Goal: Book appointment/travel/reservation

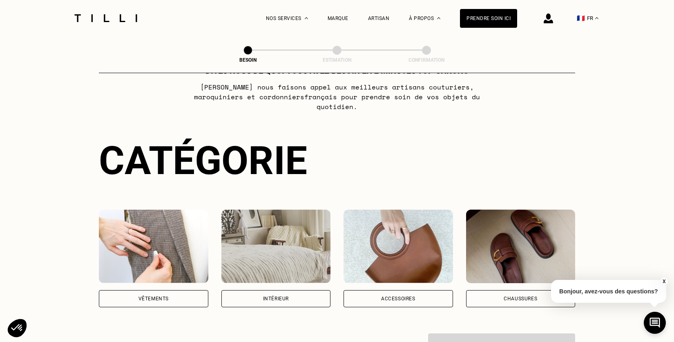
scroll to position [64, 0]
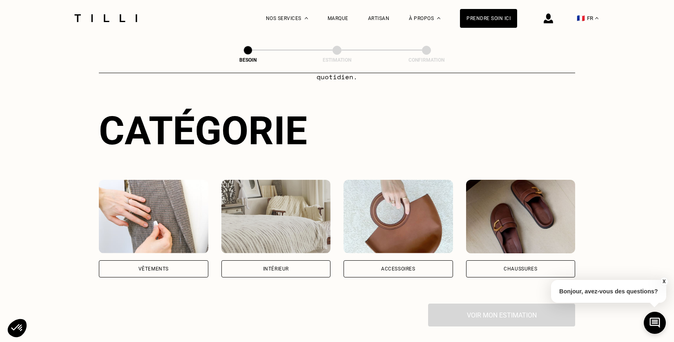
click at [281, 266] on div "Intérieur" at bounding box center [276, 268] width 26 height 5
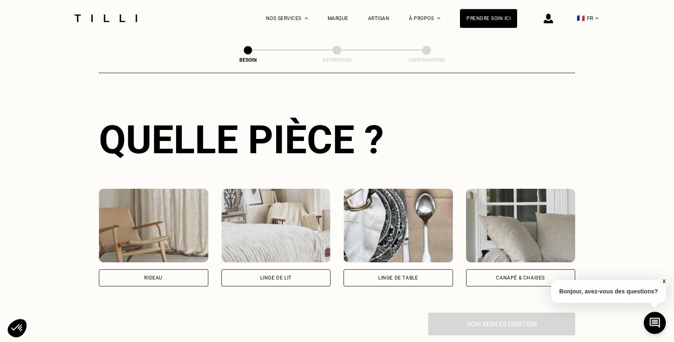
scroll to position [292, 0]
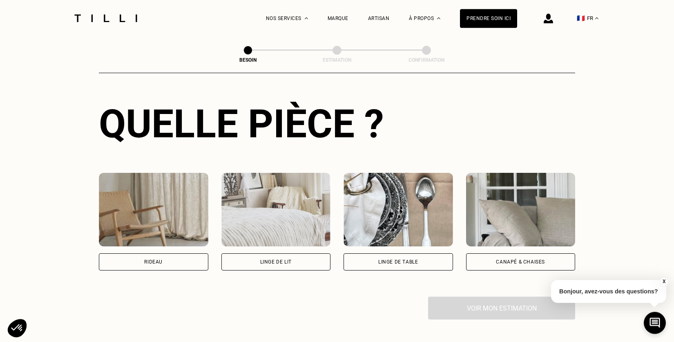
click at [183, 253] on div "Rideau" at bounding box center [153, 261] width 109 height 17
select select "FR"
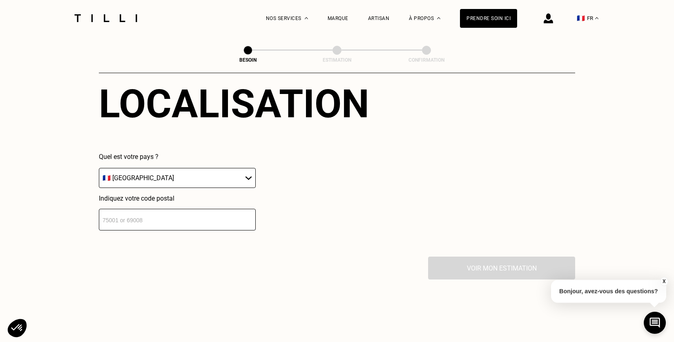
scroll to position [548, 0]
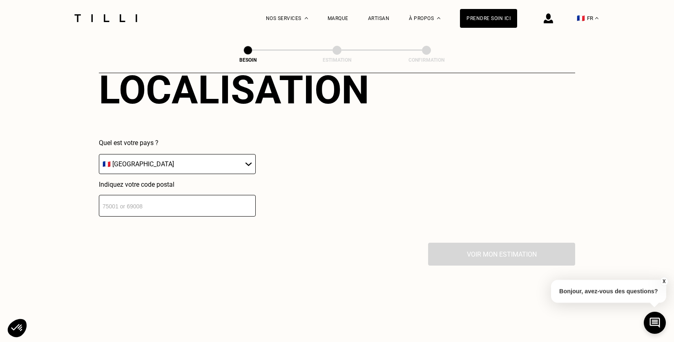
click at [99, 154] on select "🇩🇪 [GEOGRAPHIC_DATA] 🇦🇹 [GEOGRAPHIC_DATA] 🇧🇪 [GEOGRAPHIC_DATA] 🇧🇬 Bulgarie 🇨🇾 C…" at bounding box center [177, 164] width 157 height 20
click option "🇫🇷 [GEOGRAPHIC_DATA]" at bounding box center [0, 0] width 0 height 0
click at [142, 201] on input "number" at bounding box center [177, 206] width 157 height 22
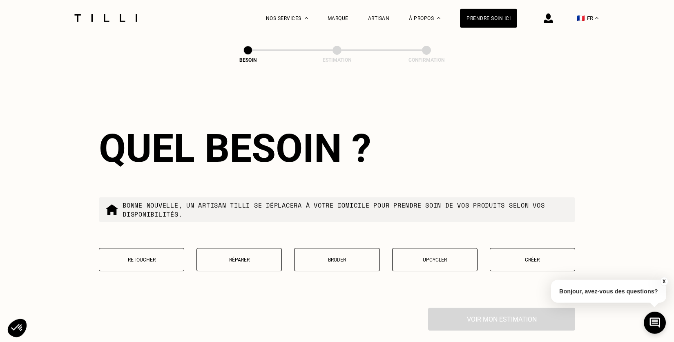
scroll to position [692, 0]
type input "75016"
click at [163, 256] on p "Retoucher" at bounding box center [141, 259] width 76 height 6
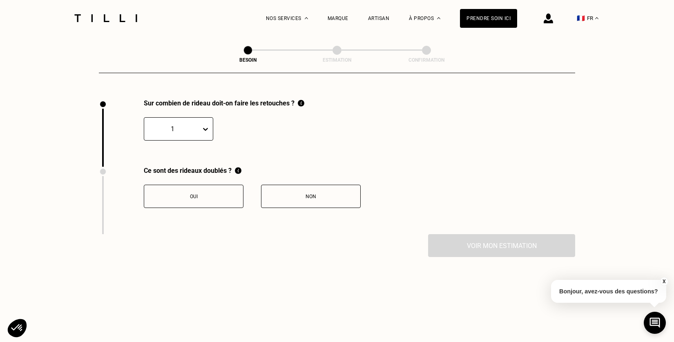
scroll to position [901, 0]
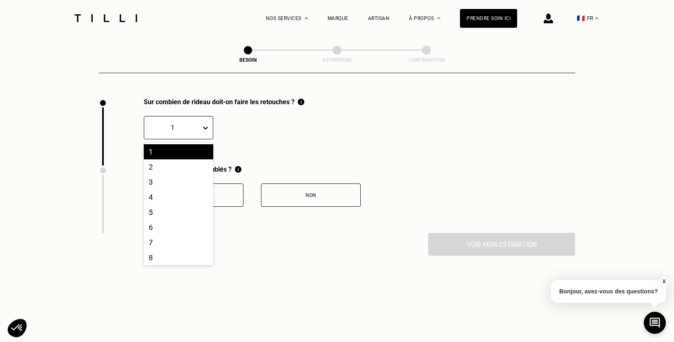
click at [207, 127] on icon at bounding box center [205, 128] width 5 height 3
click at [183, 240] on div "11" at bounding box center [178, 247] width 69 height 15
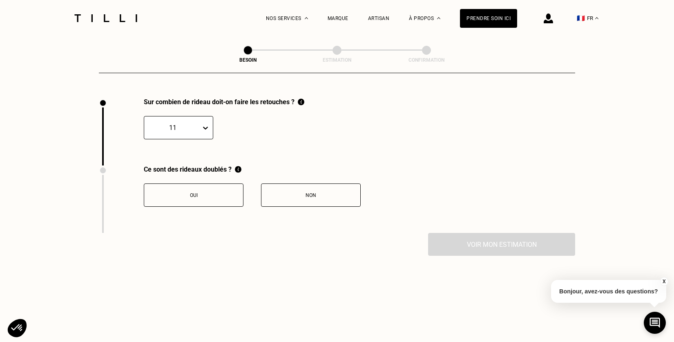
click at [207, 124] on icon at bounding box center [205, 128] width 8 height 8
click at [176, 192] on div "4" at bounding box center [178, 196] width 69 height 15
click at [281, 192] on div "Non" at bounding box center [310, 195] width 91 height 6
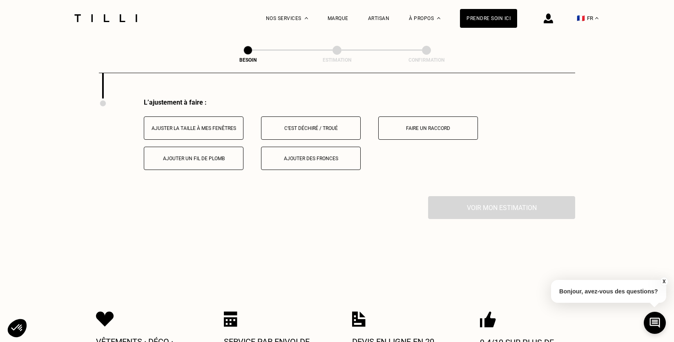
scroll to position [1036, 0]
click at [285, 155] on div "Ajouter des fronces" at bounding box center [310, 158] width 91 height 6
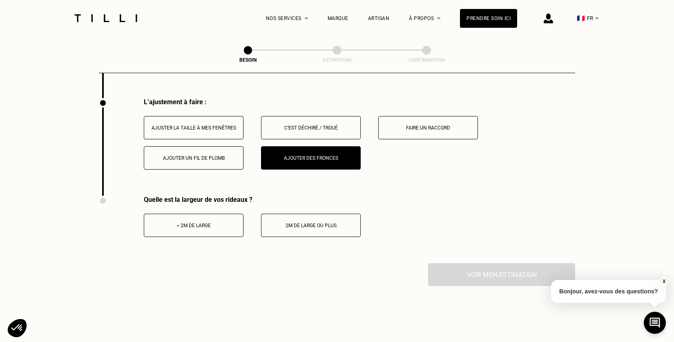
click at [319, 223] on div "2m de large ou plus" at bounding box center [310, 226] width 91 height 6
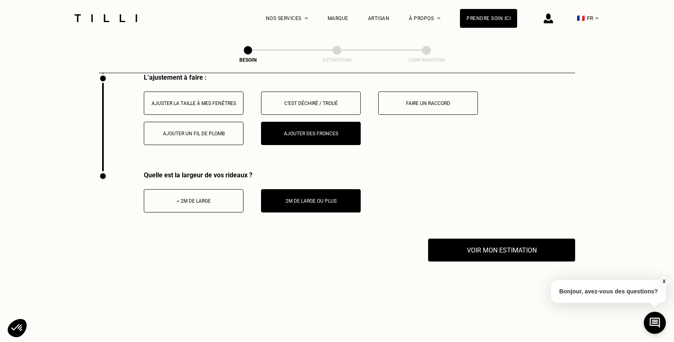
scroll to position [1050, 0]
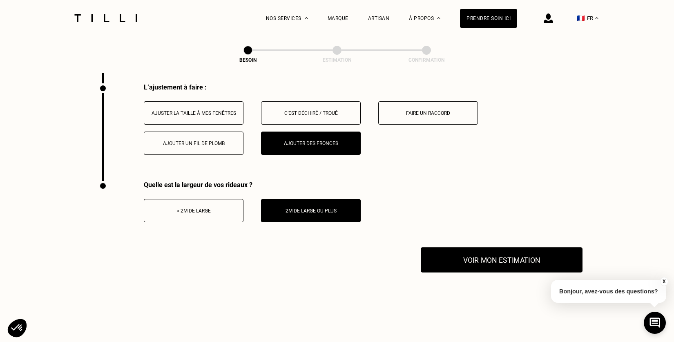
click at [441, 250] on button "Voir mon estimation" at bounding box center [502, 259] width 162 height 25
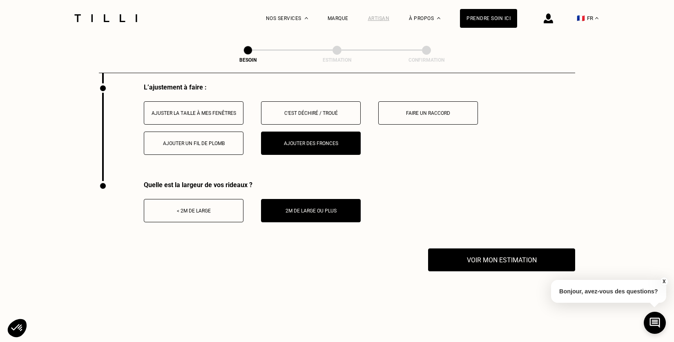
click at [373, 18] on div "Artisan" at bounding box center [379, 19] width 22 height 6
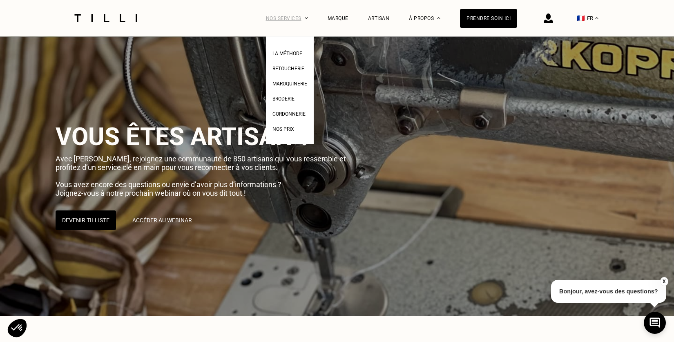
click at [290, 16] on div "Nos services" at bounding box center [287, 18] width 42 height 36
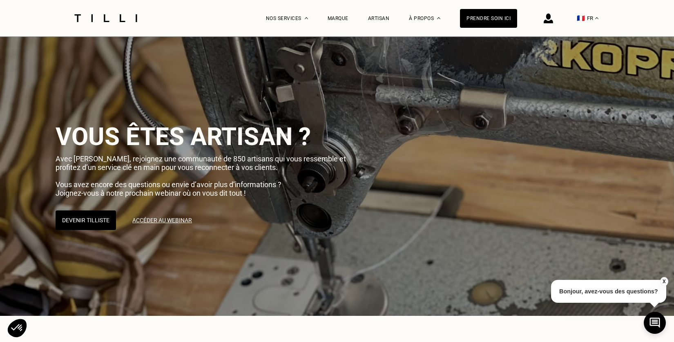
click at [592, 287] on p "Bonjour, avez-vous des questions?" at bounding box center [608, 291] width 115 height 23
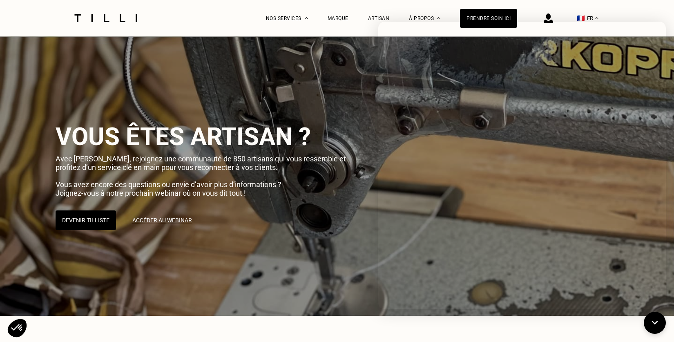
scroll to position [2, 0]
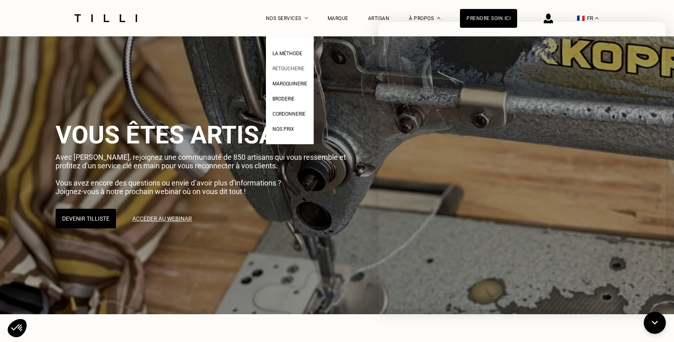
click at [292, 67] on span "Retoucherie" at bounding box center [288, 69] width 32 height 6
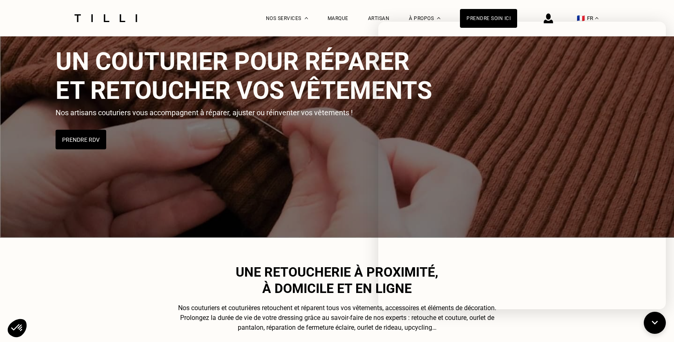
scroll to position [79, 0]
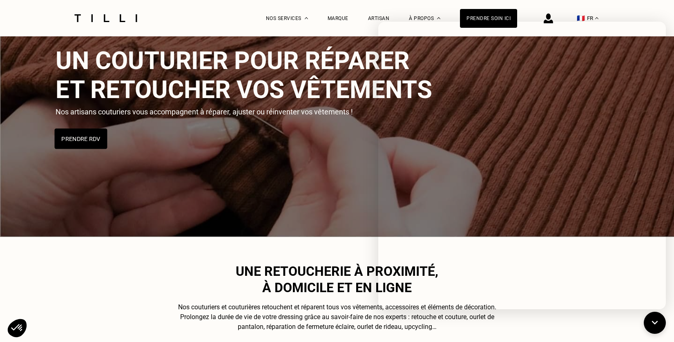
click at [91, 142] on button "Prendre RDV" at bounding box center [81, 138] width 53 height 20
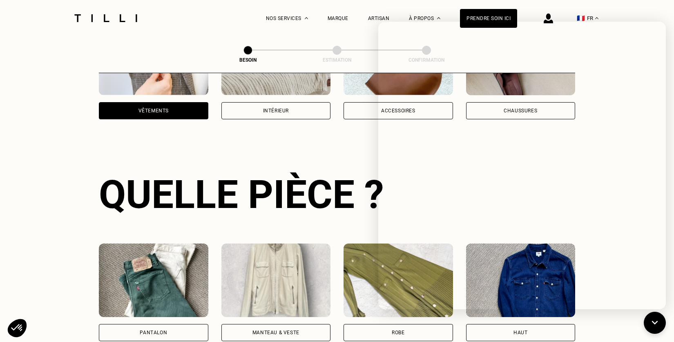
scroll to position [22, 0]
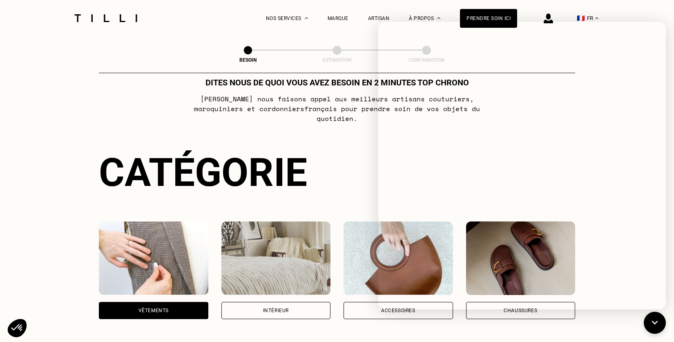
click at [277, 308] on div "Intérieur" at bounding box center [276, 310] width 26 height 5
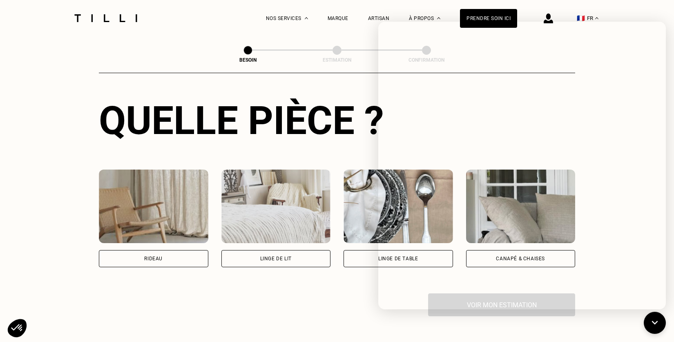
scroll to position [299, 0]
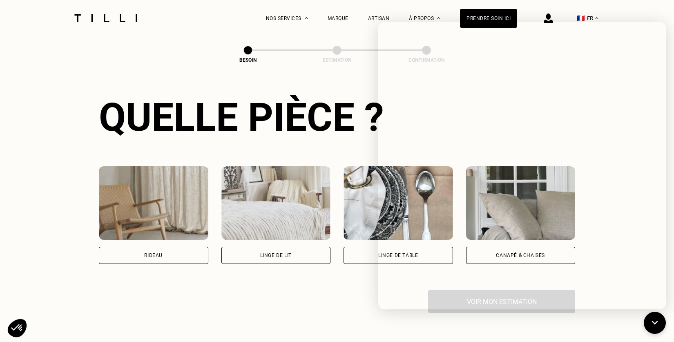
click at [194, 247] on div "Rideau" at bounding box center [153, 255] width 109 height 17
select select "FR"
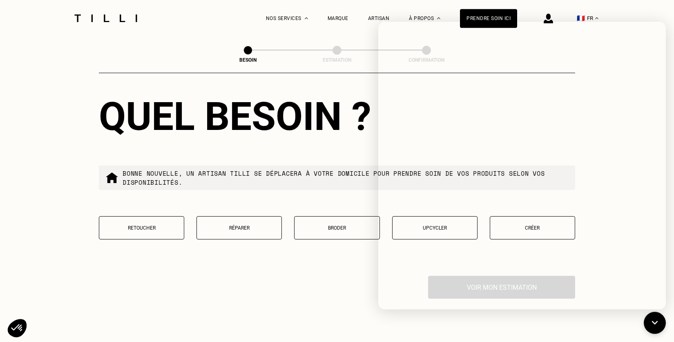
scroll to position [730, 0]
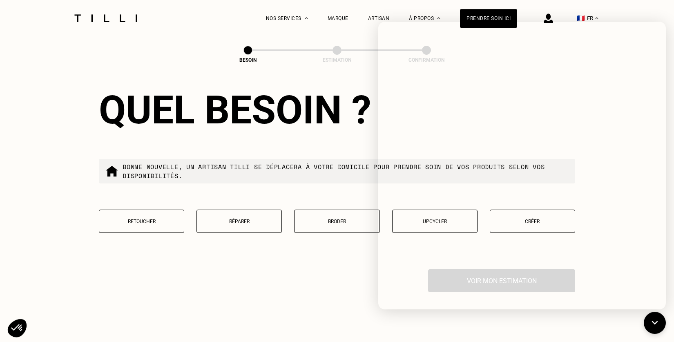
click at [158, 218] on button "Retoucher" at bounding box center [141, 220] width 85 height 23
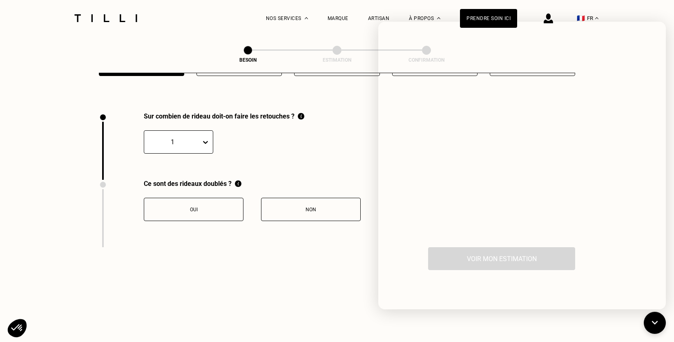
scroll to position [854, 0]
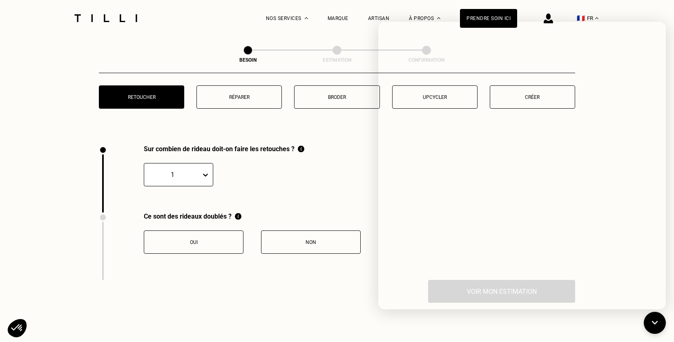
click at [326, 220] on div "Oui Non" at bounding box center [252, 236] width 217 height 33
click at [653, 318] on icon at bounding box center [654, 323] width 13 height 22
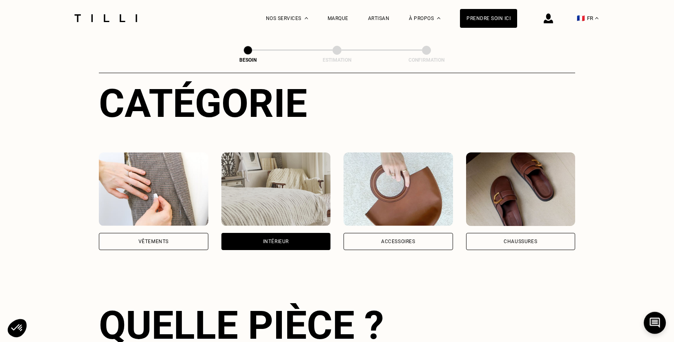
scroll to position [0, 0]
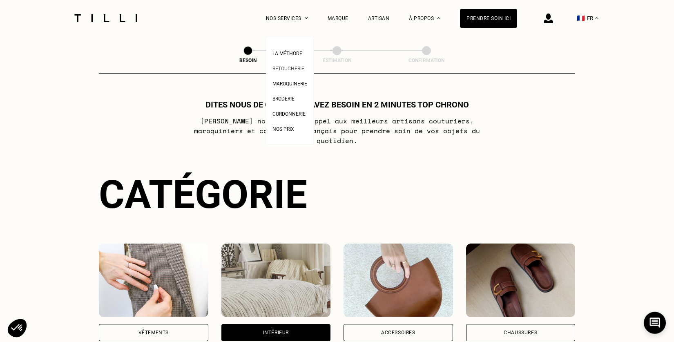
click at [296, 65] on link "Retoucherie" at bounding box center [288, 67] width 32 height 9
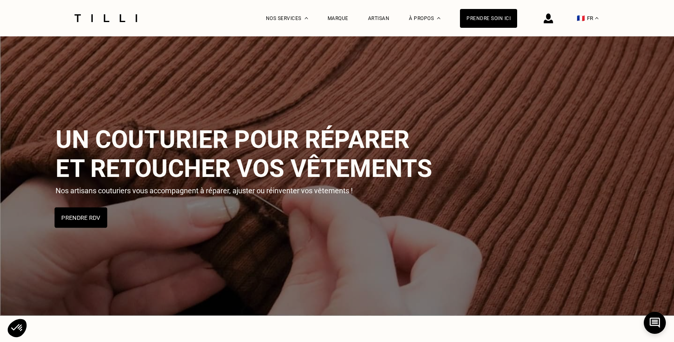
click at [98, 218] on button "Prendre RDV" at bounding box center [81, 217] width 53 height 20
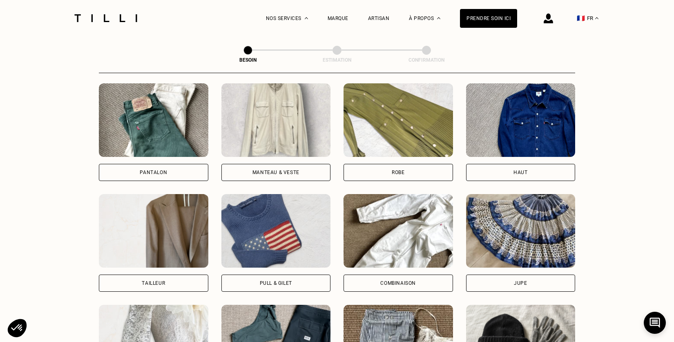
scroll to position [211, 0]
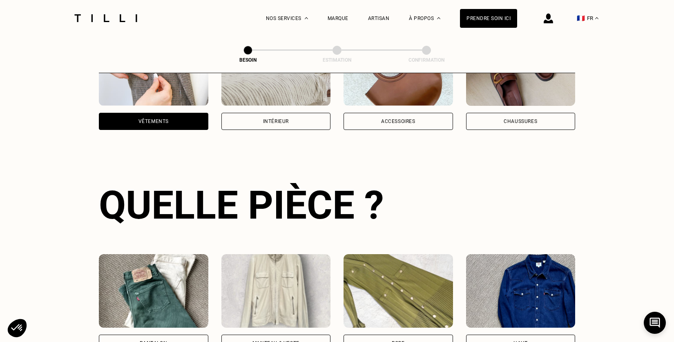
click at [236, 116] on div "Intérieur" at bounding box center [275, 121] width 109 height 17
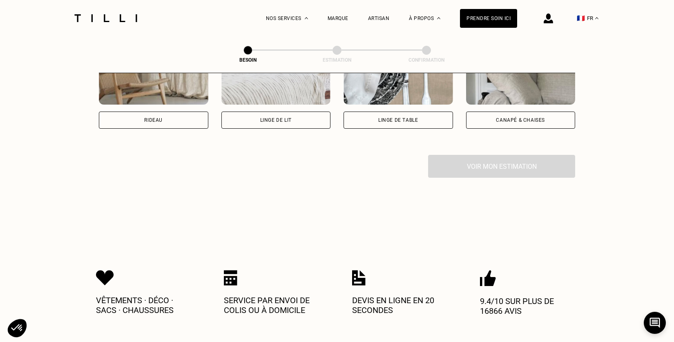
scroll to position [435, 0]
click at [177, 111] on div "Rideau" at bounding box center [153, 119] width 109 height 17
select select "FR"
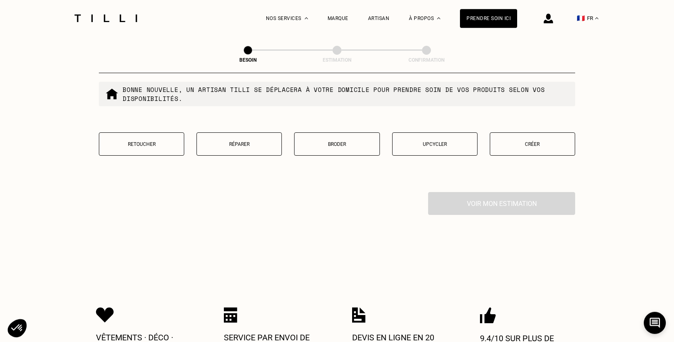
scroll to position [810, 0]
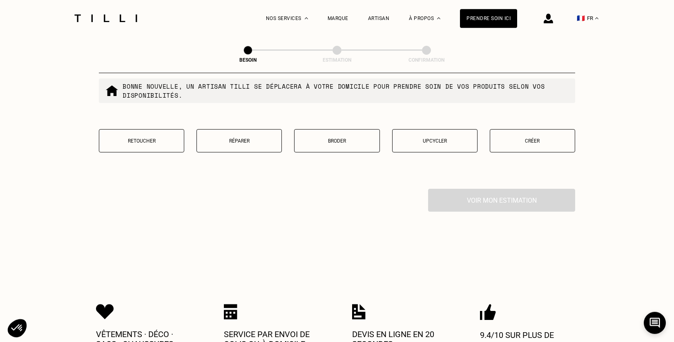
click at [161, 138] on p "Retoucher" at bounding box center [141, 141] width 76 height 6
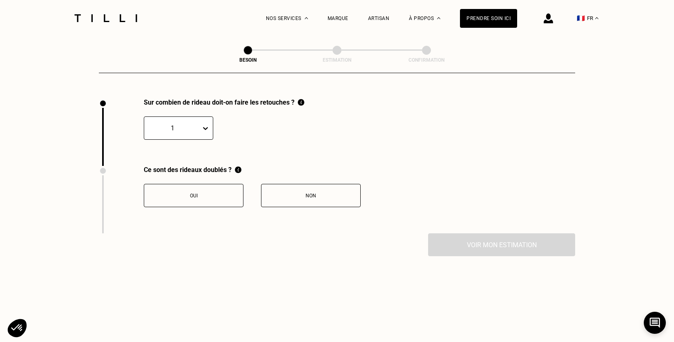
scroll to position [901, 0]
click at [200, 121] on div "1" at bounding box center [172, 127] width 57 height 13
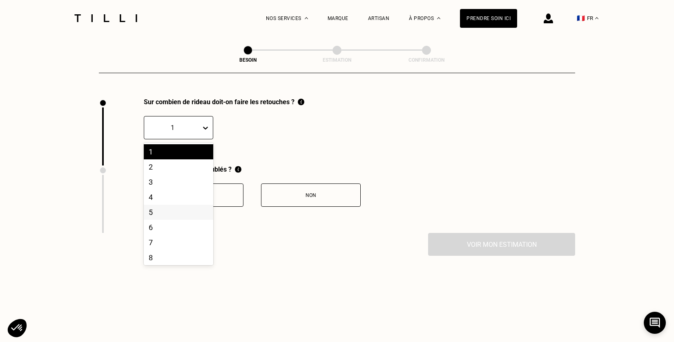
click at [180, 205] on div "5" at bounding box center [178, 212] width 69 height 15
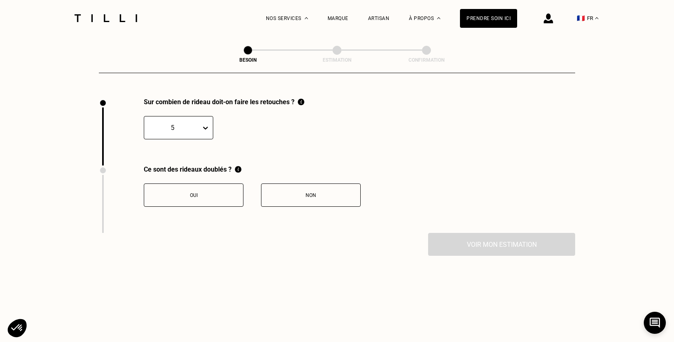
click at [214, 192] on div "Oui" at bounding box center [193, 195] width 91 height 6
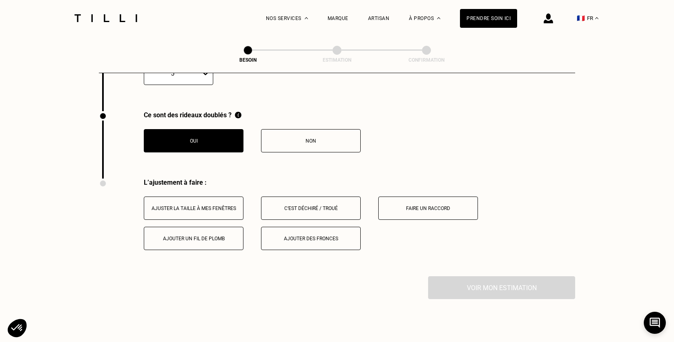
scroll to position [947, 0]
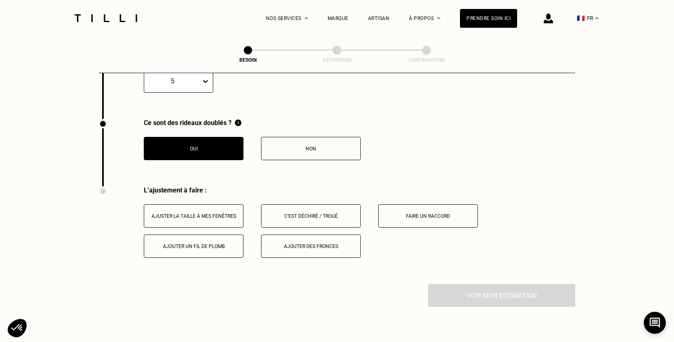
click at [294, 243] on div "Ajouter des fronces" at bounding box center [310, 246] width 91 height 6
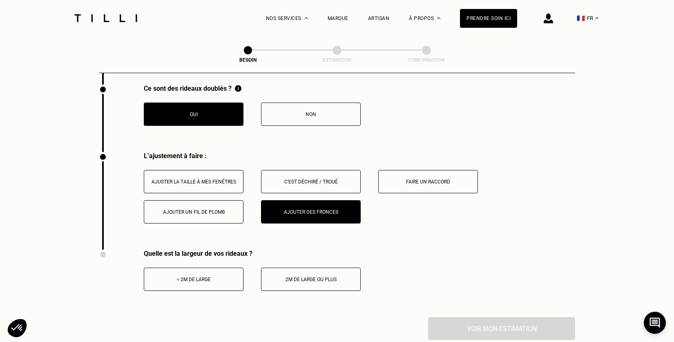
scroll to position [989, 0]
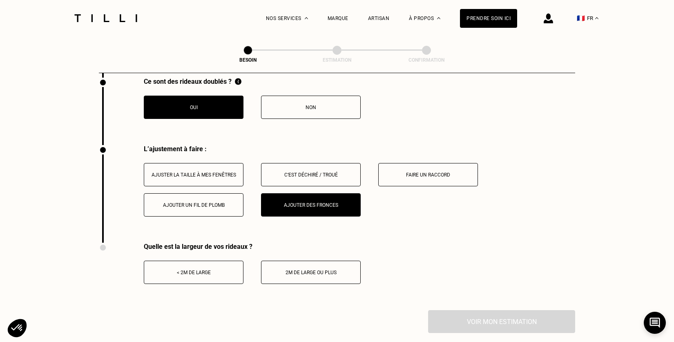
click at [303, 269] on div "2m de large ou plus" at bounding box center [310, 272] width 91 height 6
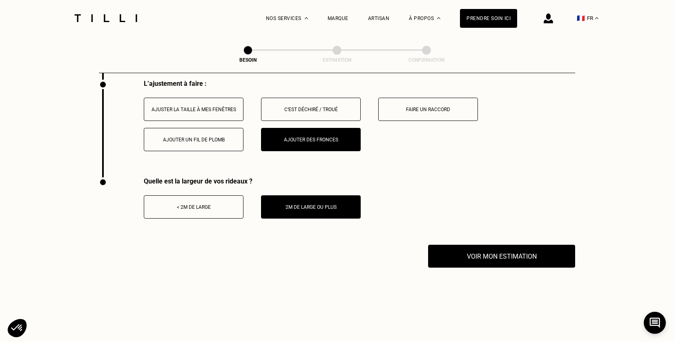
scroll to position [1095, 0]
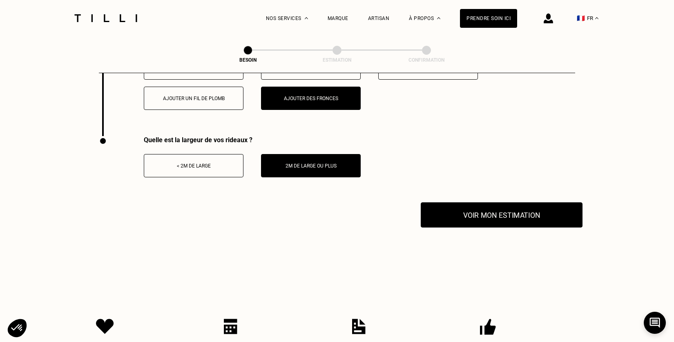
click at [452, 212] on button "Voir mon estimation" at bounding box center [502, 214] width 162 height 25
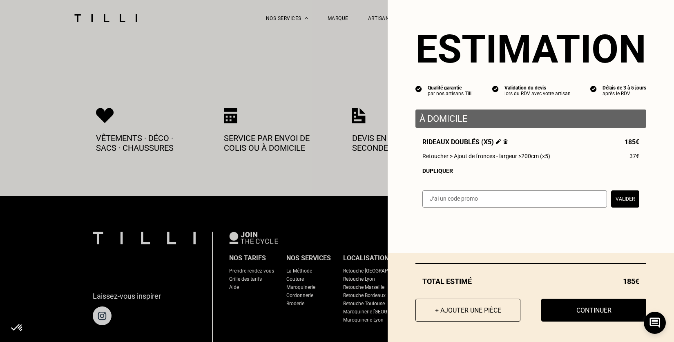
scroll to position [1309, 0]
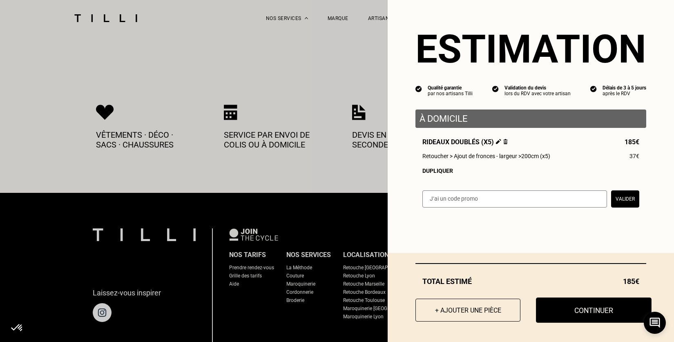
click at [562, 310] on button "Continuer" at bounding box center [594, 309] width 116 height 25
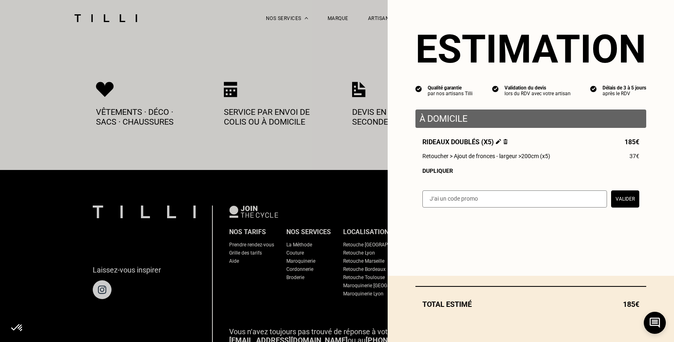
scroll to position [429, 0]
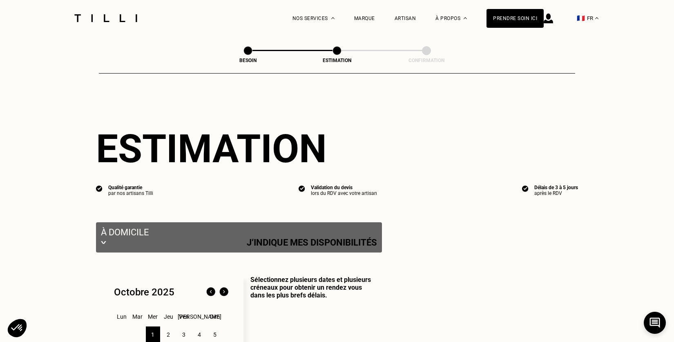
select select "FR"
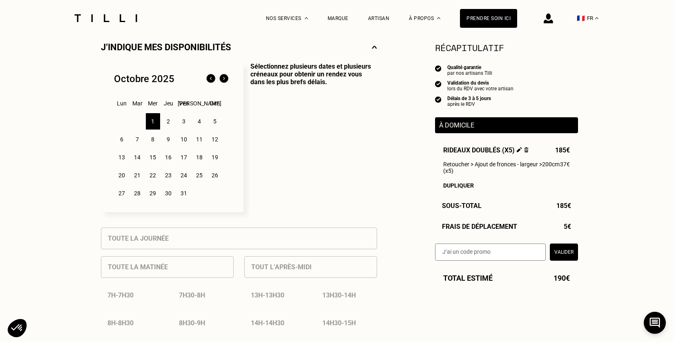
scroll to position [188, 0]
click at [168, 123] on div "2" at bounding box center [168, 122] width 14 height 16
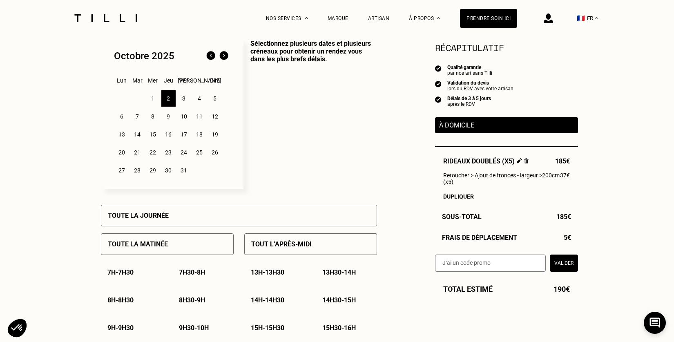
scroll to position [96, 0]
